Goal: Find specific page/section: Find specific page/section

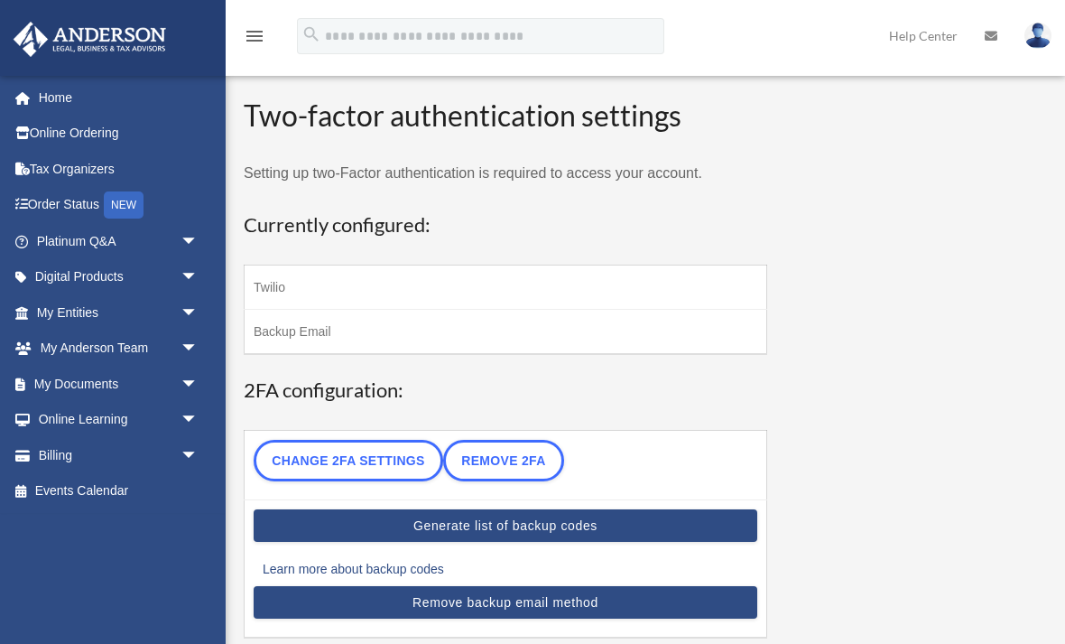
click at [181, 348] on span "arrow_drop_down" at bounding box center [199, 348] width 36 height 37
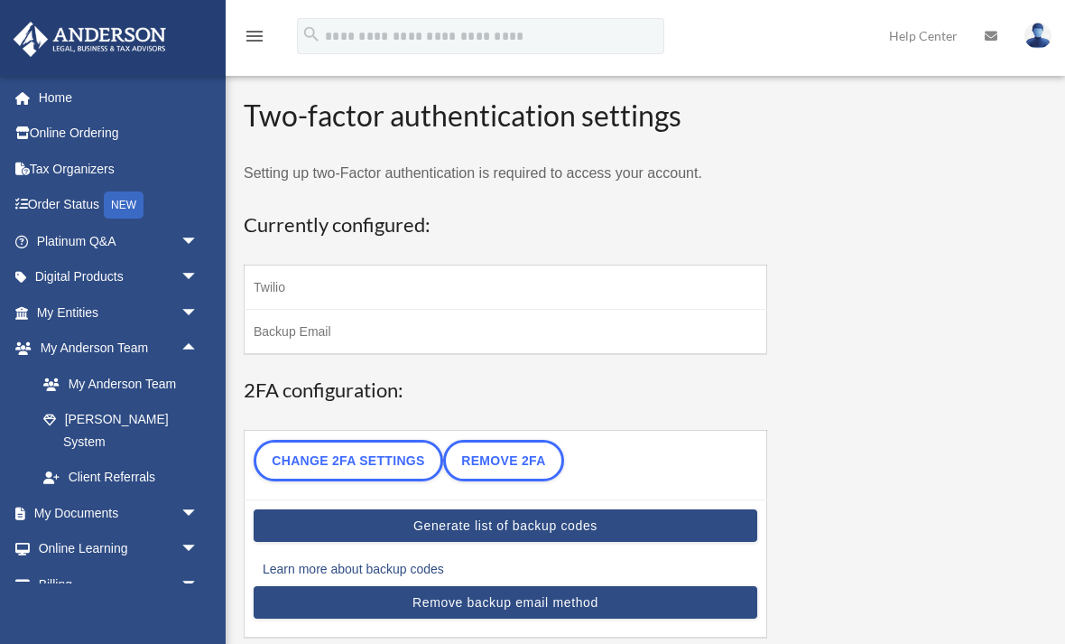
click at [132, 382] on link "My Anderson Team" at bounding box center [125, 384] width 200 height 36
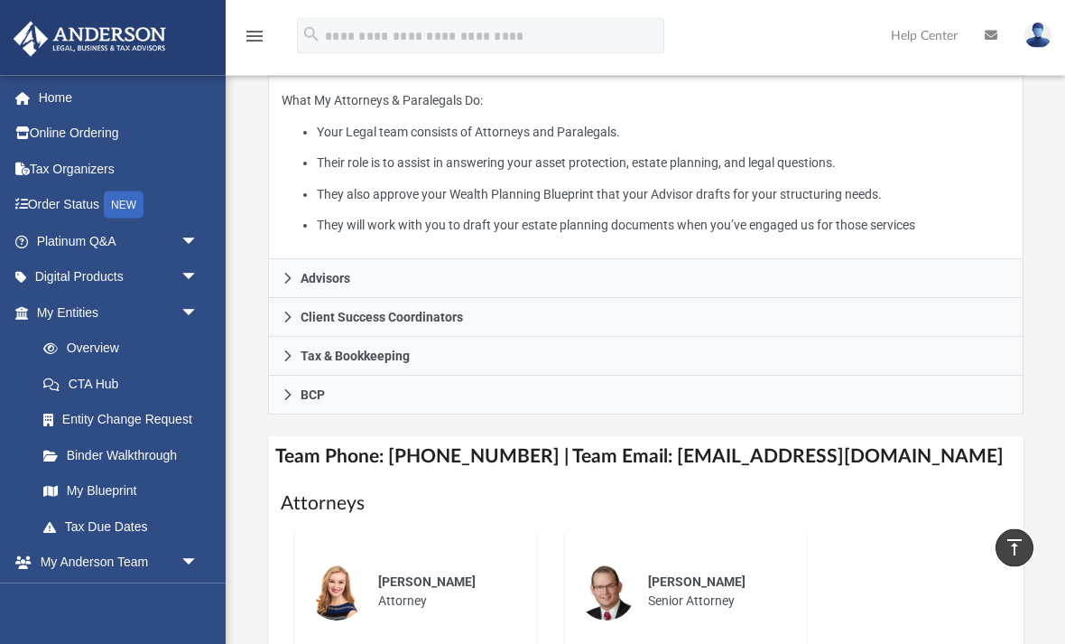
scroll to position [397, 0]
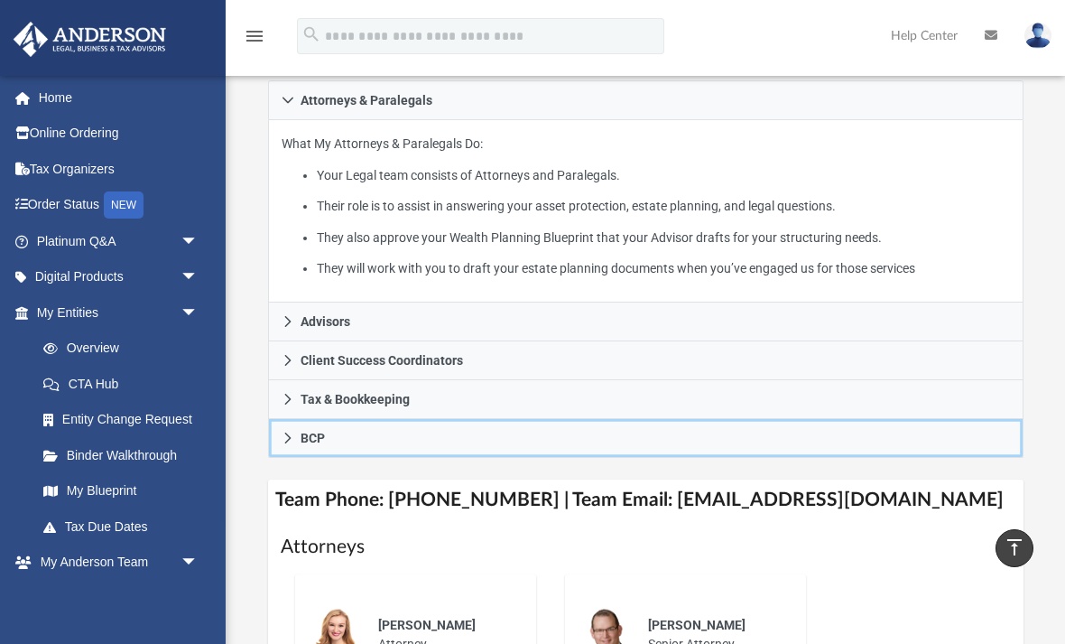
click at [284, 432] on icon at bounding box center [288, 437] width 13 height 13
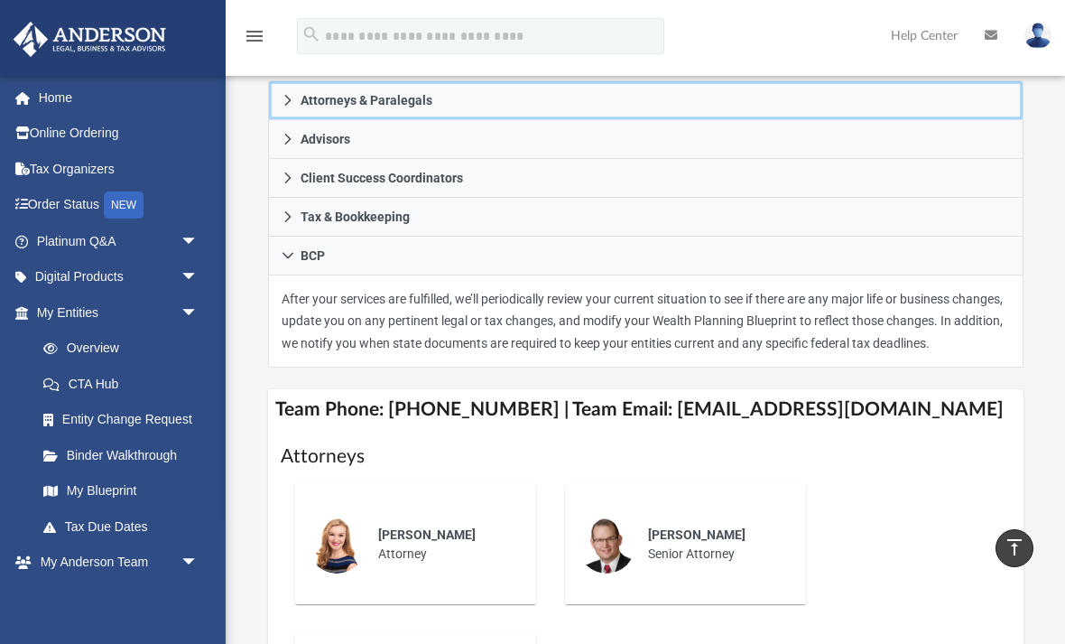
click at [282, 99] on icon at bounding box center [288, 100] width 13 height 13
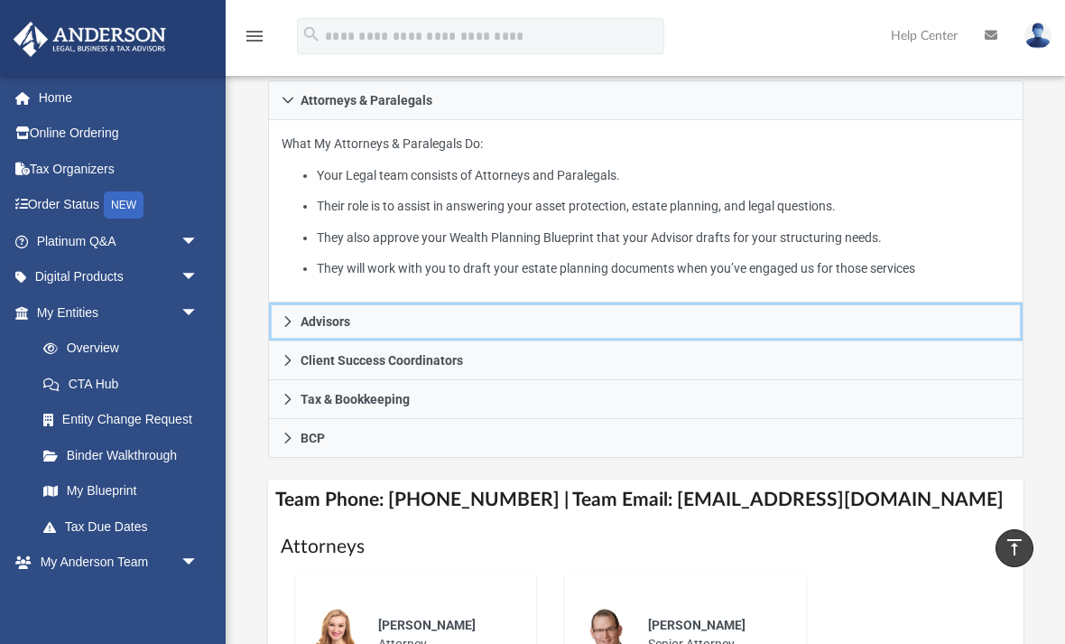
click at [285, 321] on icon at bounding box center [288, 321] width 13 height 13
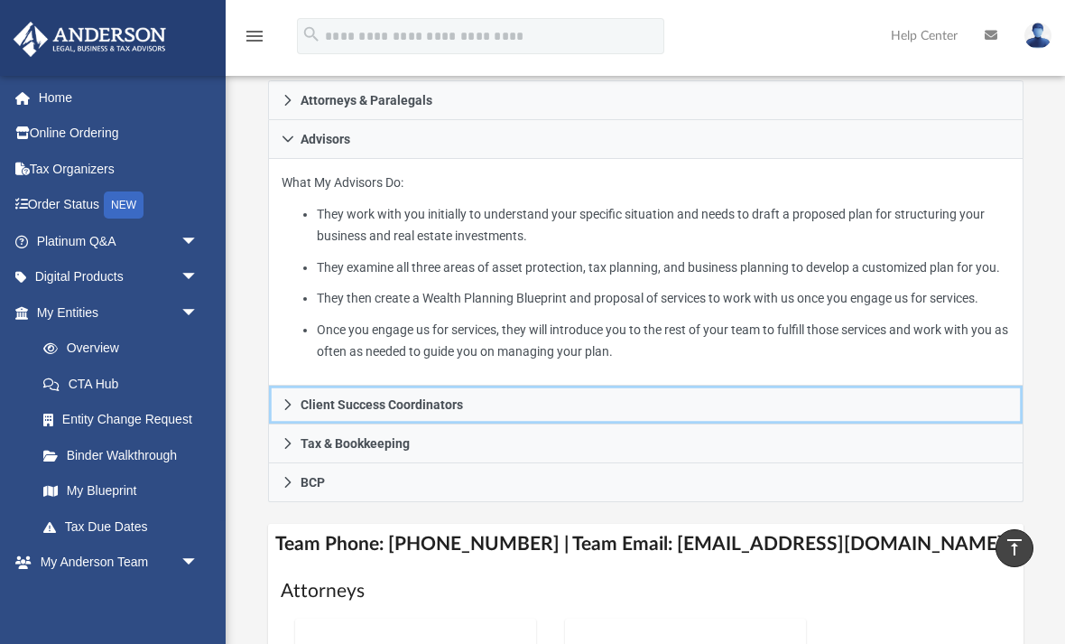
click at [282, 411] on icon at bounding box center [288, 404] width 13 height 13
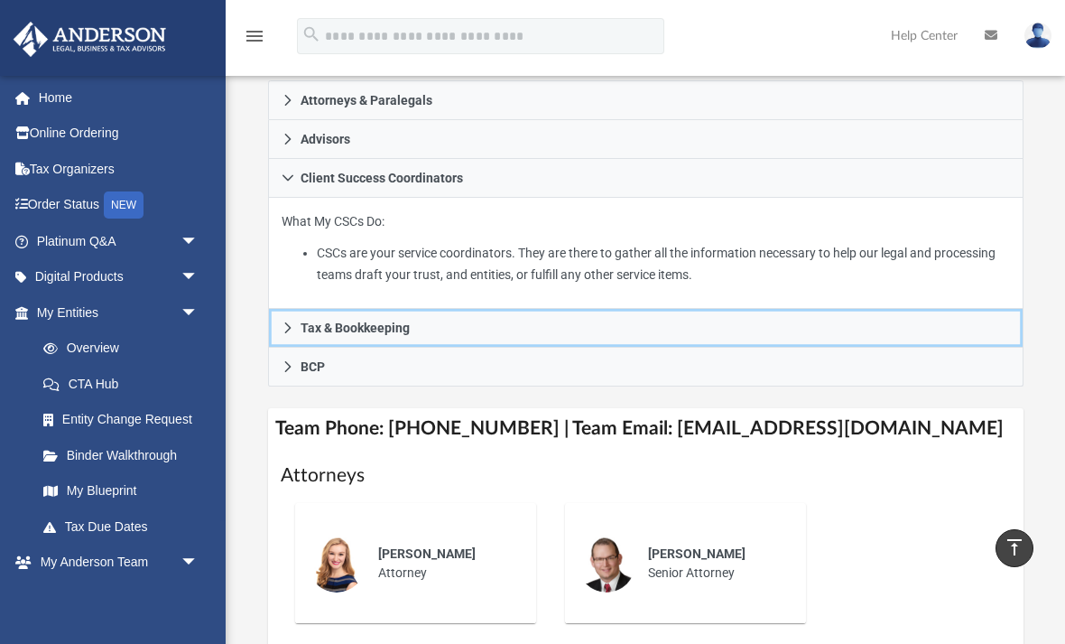
click at [284, 322] on icon at bounding box center [288, 327] width 13 height 13
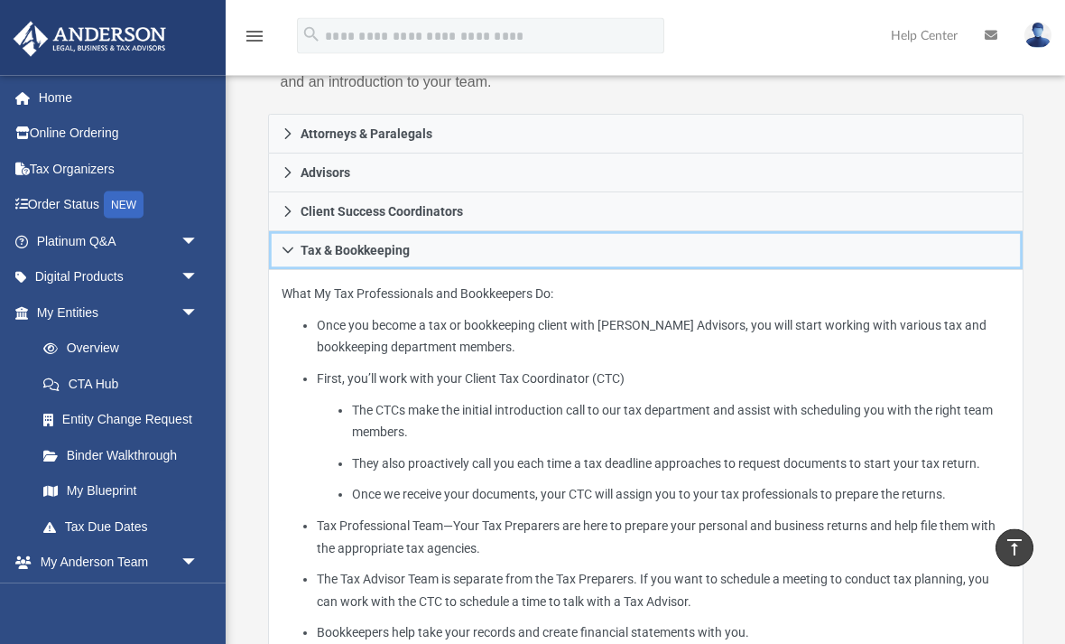
scroll to position [288, 0]
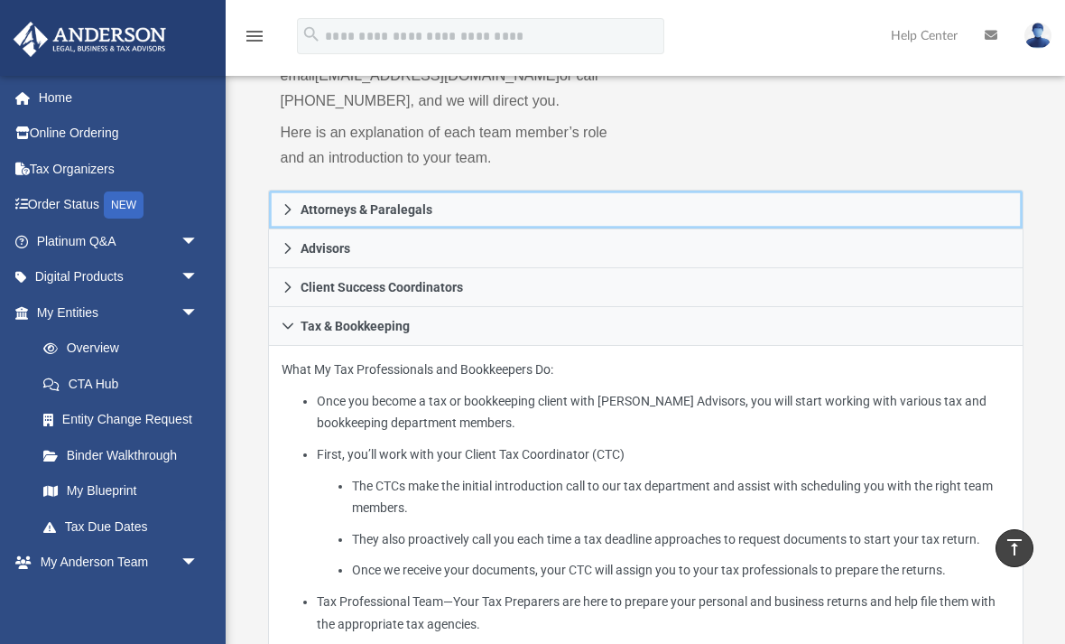
click at [273, 216] on link "Attorneys & Paralegals" at bounding box center [645, 210] width 755 height 40
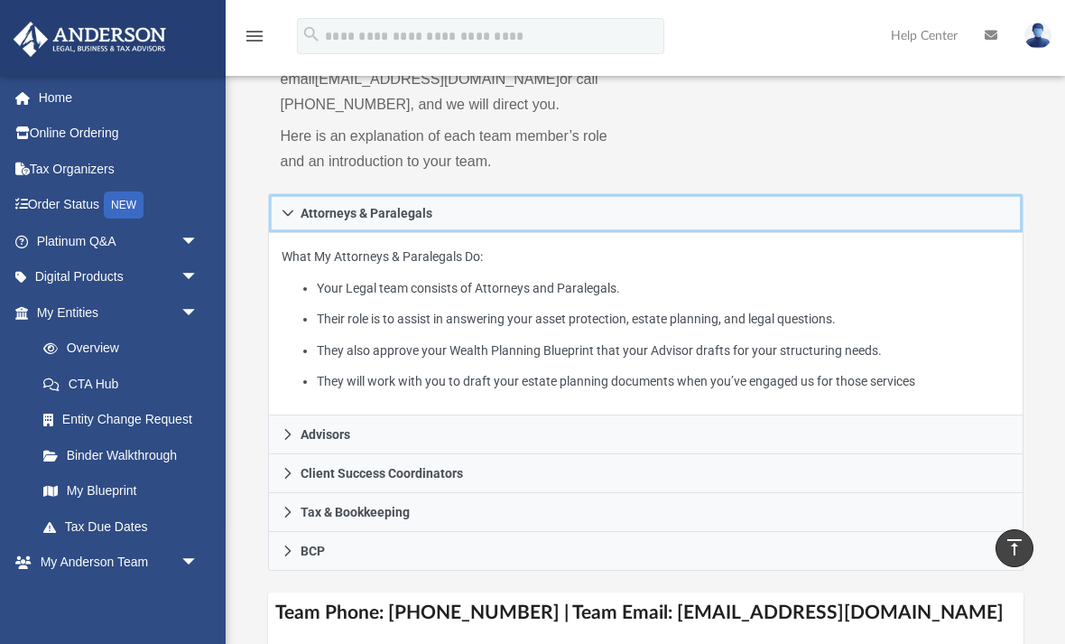
scroll to position [283, 0]
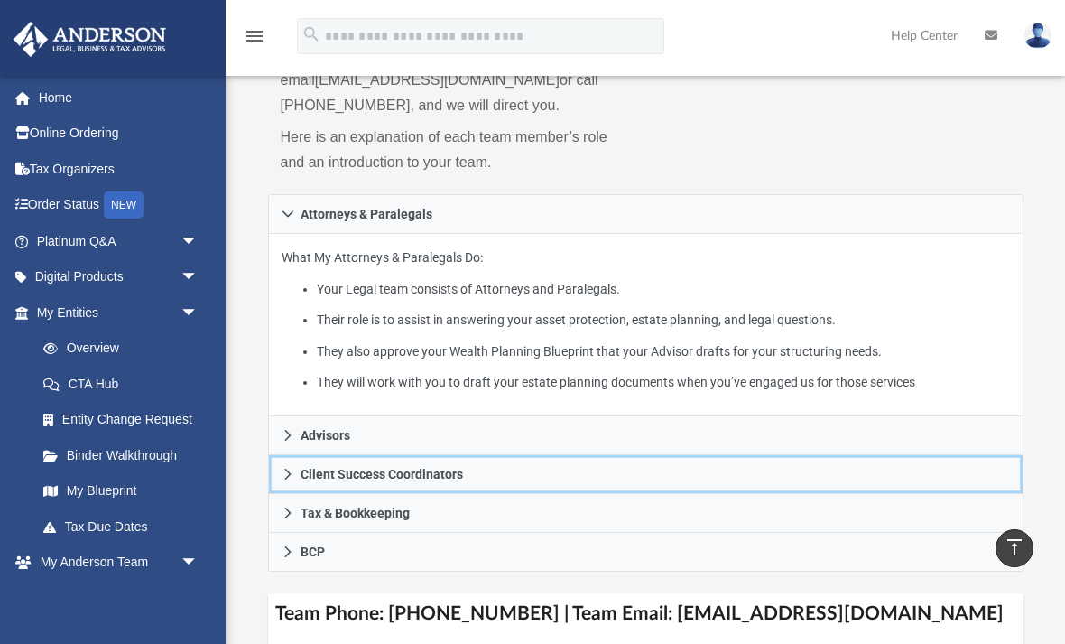
click at [290, 481] on link "Client Success Coordinators" at bounding box center [645, 474] width 755 height 39
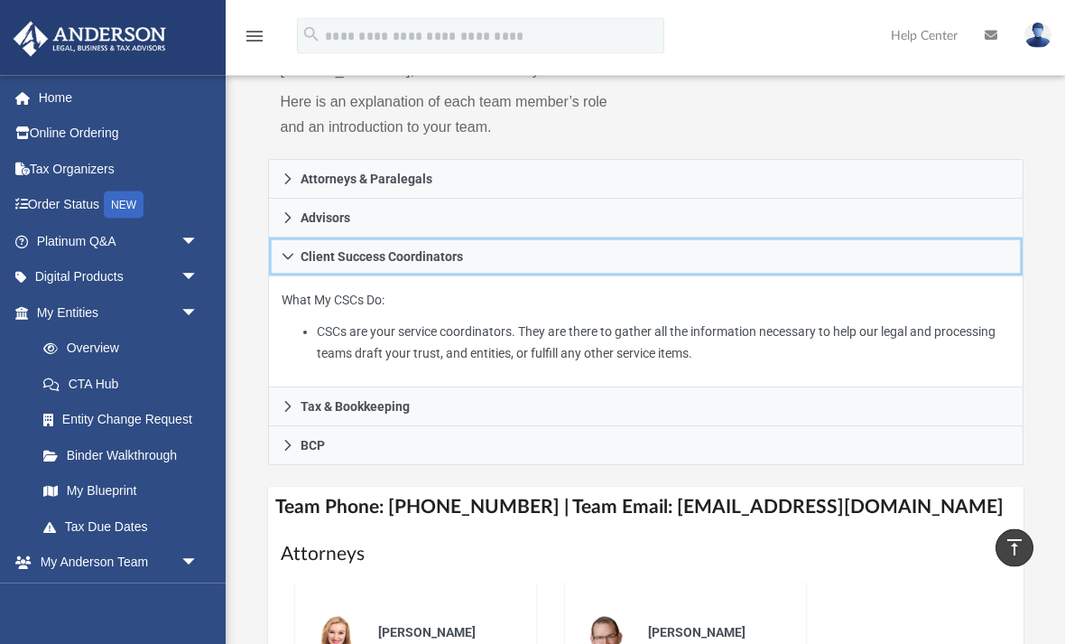
scroll to position [319, 0]
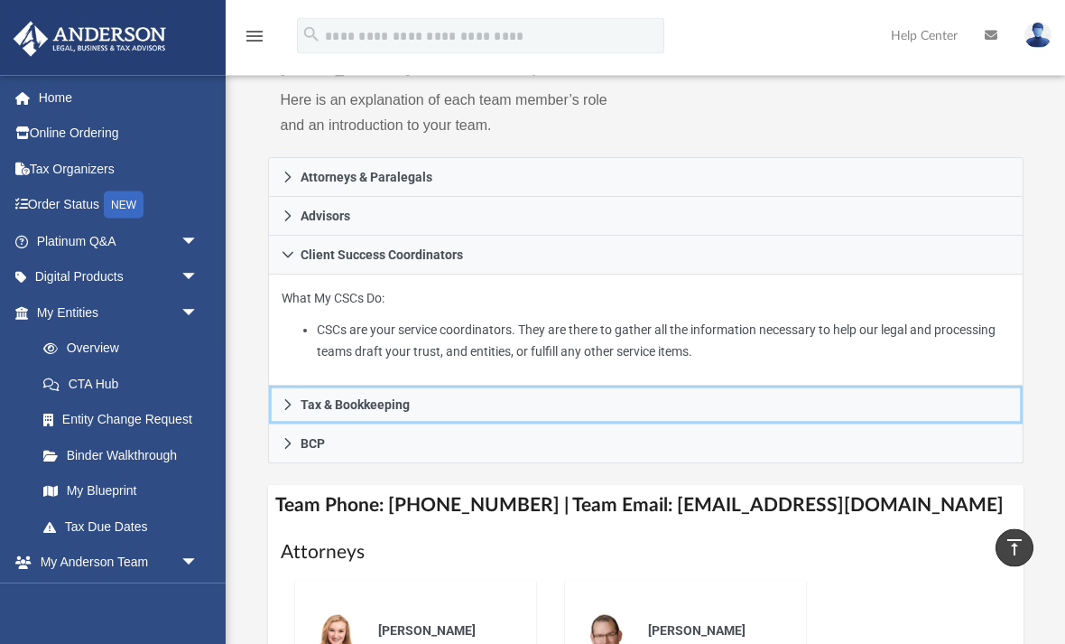
click at [279, 406] on link "Tax & Bookkeeping" at bounding box center [645, 405] width 755 height 39
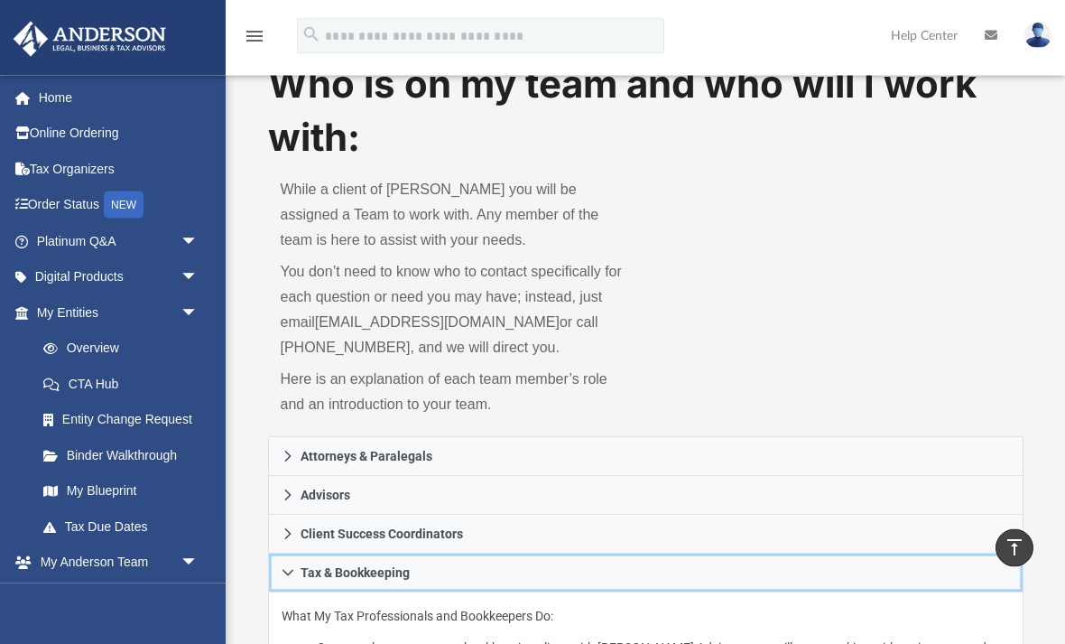
scroll to position [17, 0]
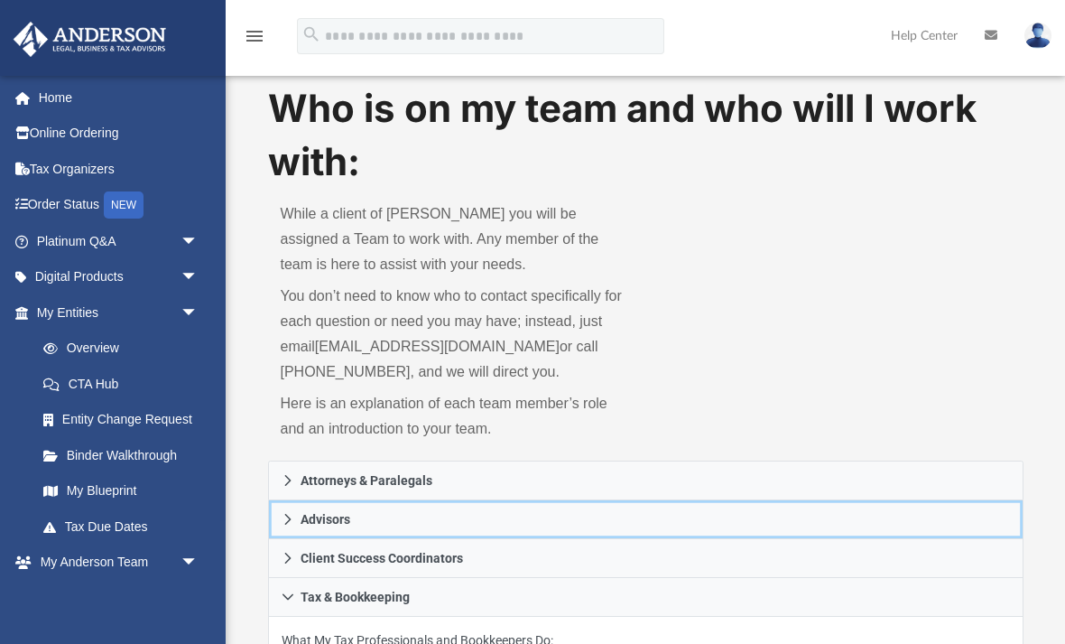
click at [288, 513] on icon at bounding box center [288, 519] width 13 height 13
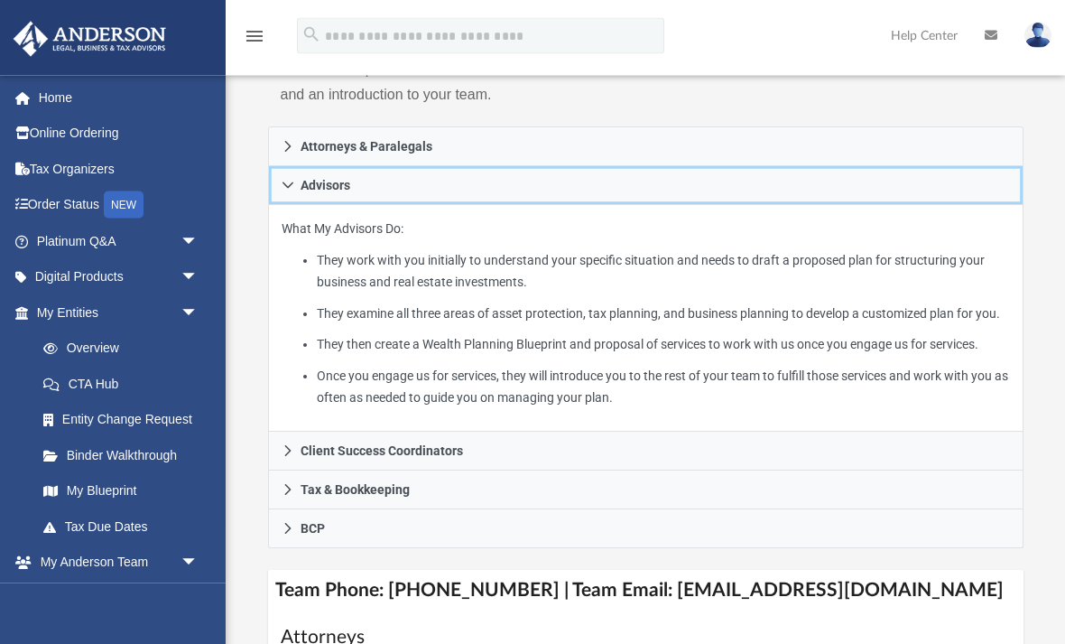
scroll to position [351, 0]
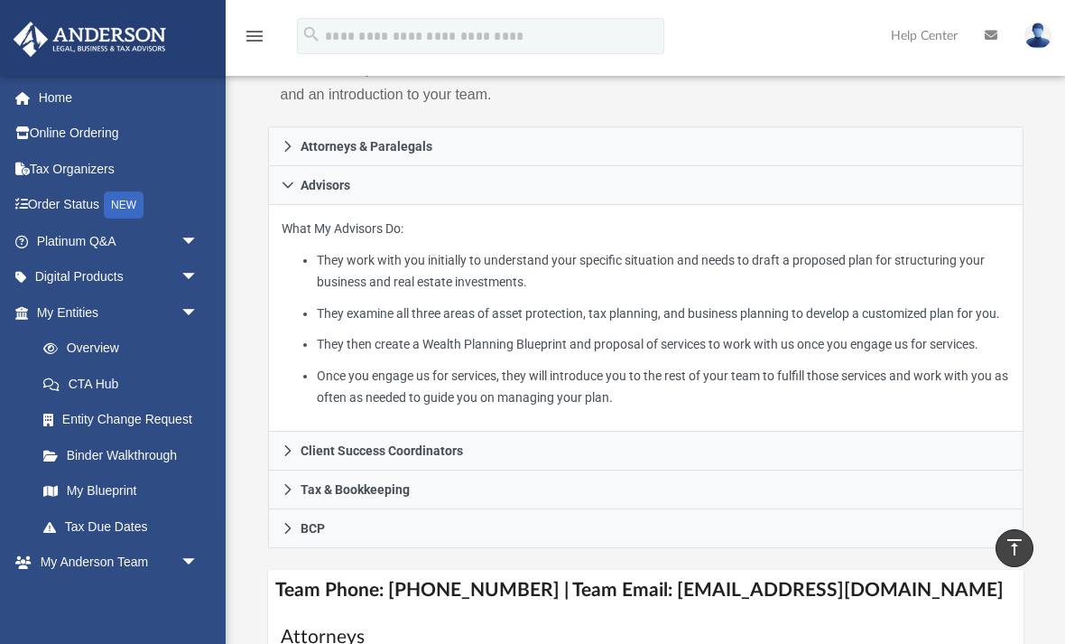
click at [73, 207] on link "Order Status NEW" at bounding box center [119, 205] width 213 height 37
